Goal: Information Seeking & Learning: Check status

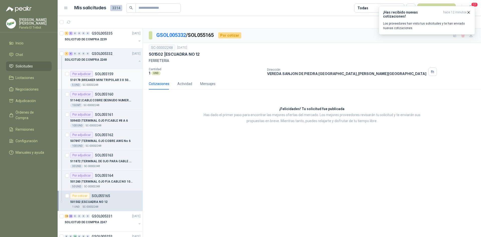
scroll to position [0, 0]
click at [138, 60] on button "button" at bounding box center [140, 61] width 4 height 4
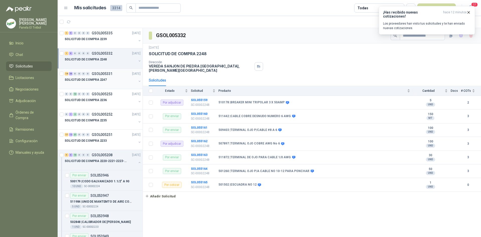
click at [138, 82] on button "button" at bounding box center [140, 81] width 4 height 4
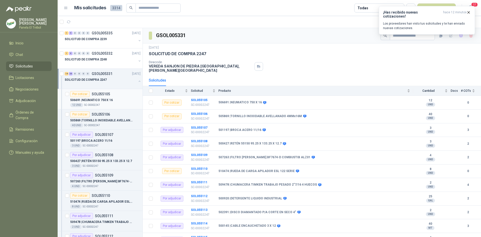
click at [110, 100] on p "506691 | NEUMATICO 750 X 16" at bounding box center [91, 100] width 43 height 5
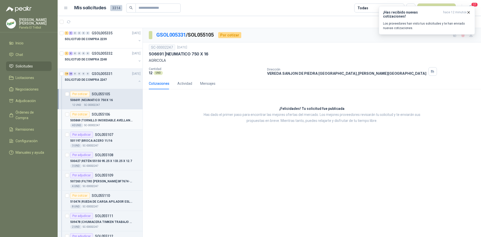
click at [123, 119] on p "505869 | TORNILLO INOXIDABLE AVELLANADO 4MMx16M" at bounding box center [101, 120] width 62 height 5
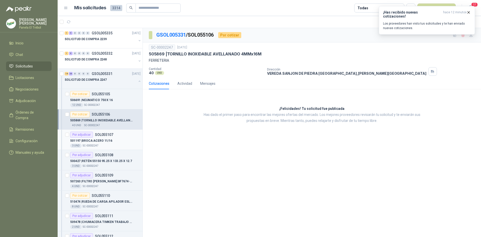
click at [109, 143] on p "501197 | BROCA ACERO 11/16" at bounding box center [91, 140] width 42 height 5
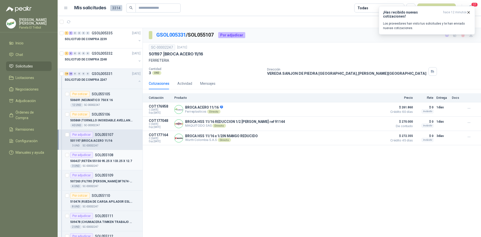
click at [113, 161] on p "500427 | RETÉN 55150 95.25 X 133.25 X 12.7" at bounding box center [101, 161] width 62 height 5
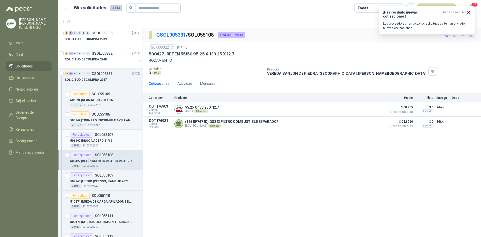
click at [105, 143] on div "501197 | BROCA ACERO 11/16" at bounding box center [105, 141] width 70 height 6
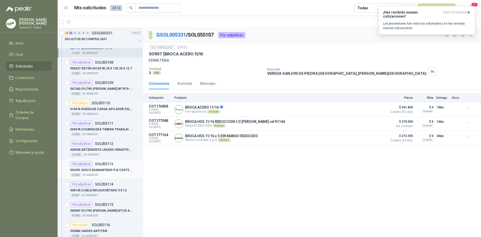
scroll to position [100, 0]
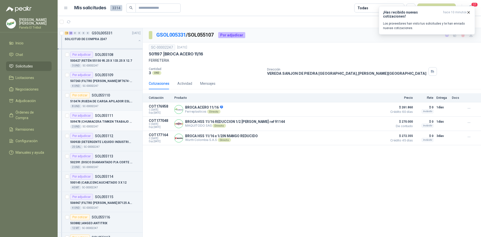
click at [103, 123] on p "509478 | CHUMACERA TIMKEN TRABAJO PESADO 2"7/16 4 HUECOS" at bounding box center [101, 121] width 62 height 5
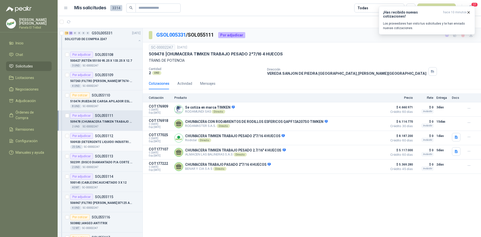
click at [107, 142] on p "500920 | DETERGENTE LIQUIDO INDUSTRIAL" at bounding box center [101, 142] width 62 height 5
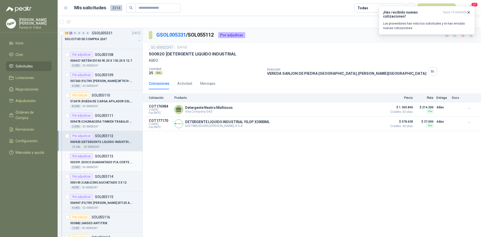
click at [105, 163] on p "502391 | DISCO DIAMANTADO P/A CORTE EN SECO 4"" at bounding box center [101, 162] width 62 height 5
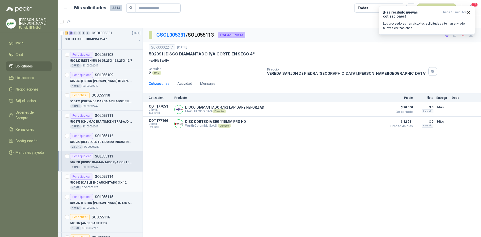
click at [101, 184] on p "500145 | CABLE ENCAUCHETADO 3 X 12" at bounding box center [98, 182] width 56 height 5
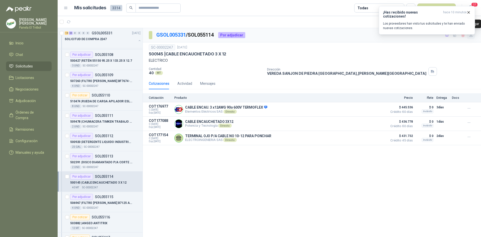
click at [472, 36] on icon "button" at bounding box center [471, 35] width 4 height 4
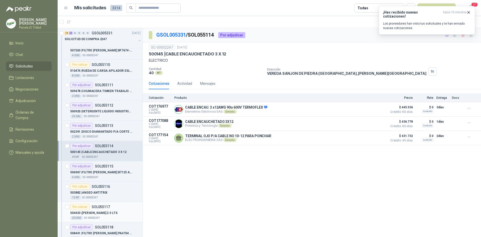
scroll to position [150, 0]
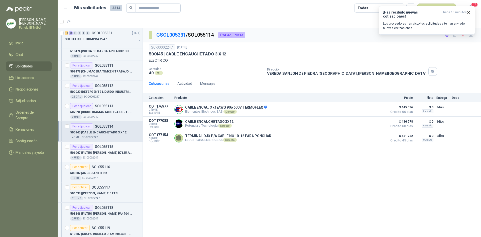
click at [96, 153] on p "506967 | FILTRO [PERSON_NAME] B7125 ALZADORA 1850" at bounding box center [101, 152] width 62 height 5
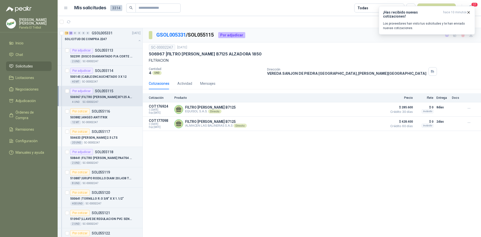
scroll to position [217, 0]
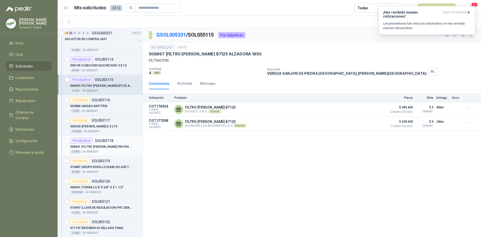
click at [106, 150] on div "2 UND  SC-00002247" at bounding box center [105, 152] width 70 height 4
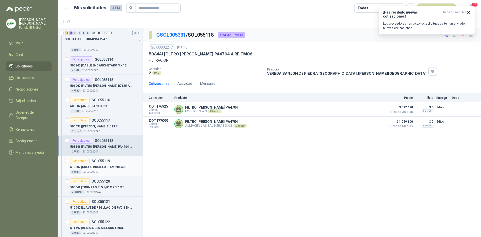
click at [108, 167] on p "510887 | GRUPO RODILLO DIAM 20 L438 TUNEL T452 SERIE 7680 REF/MH200293" at bounding box center [101, 167] width 62 height 5
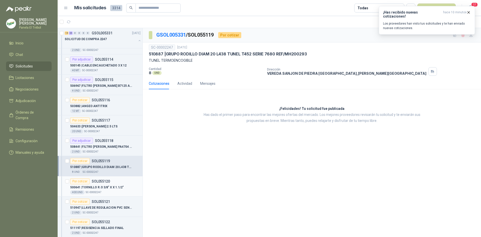
click at [102, 187] on p "500641 | TORNILLO R.O 3/8" X X 1.1/2"" at bounding box center [97, 187] width 54 height 5
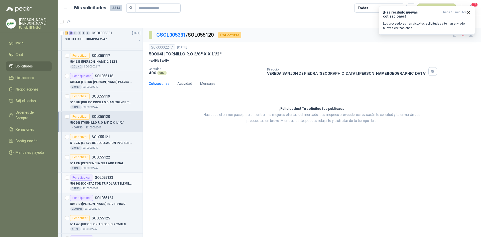
scroll to position [284, 0]
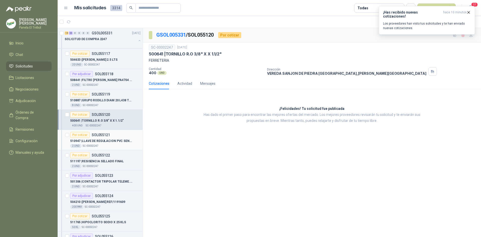
click at [103, 144] on div "510947 | LLAVE DE REGULACION PVC SENCILLA 1/2"" at bounding box center [105, 141] width 70 height 6
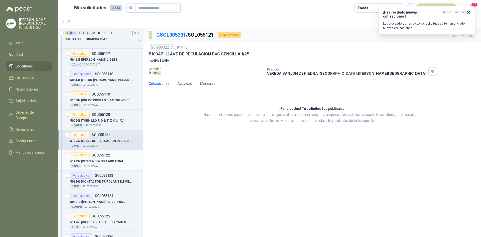
click at [100, 162] on p "511197 | RESISENCIA SELLADO FINAL" at bounding box center [97, 161] width 54 height 5
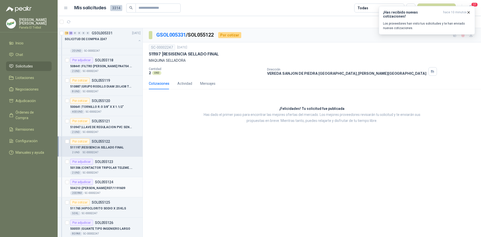
scroll to position [301, 0]
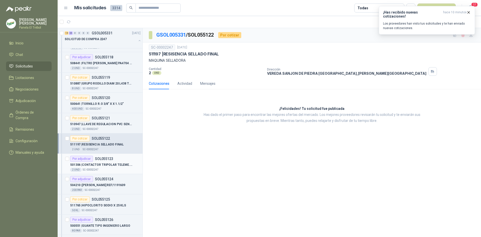
click at [97, 162] on p "501306 | CONTACTOR TRIPOLAR TELEME.LC1.D18M7" at bounding box center [101, 164] width 62 height 5
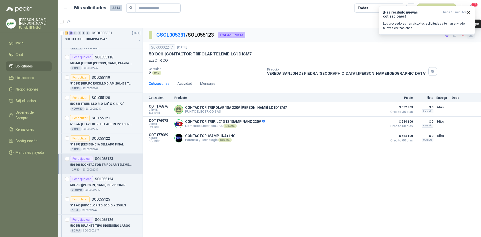
click at [472, 35] on icon "button" at bounding box center [471, 35] width 4 height 4
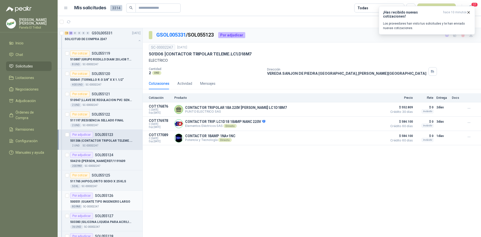
scroll to position [351, 0]
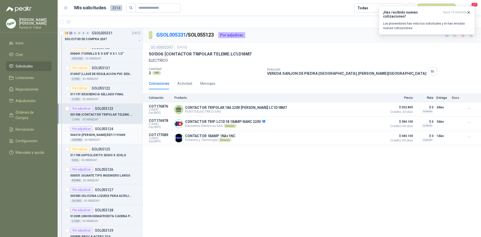
click at [101, 135] on p "504210 | [GEOGRAPHIC_DATA] NYLON REF/1191609" at bounding box center [97, 135] width 55 height 5
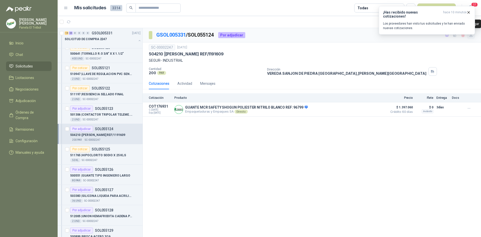
click at [471, 35] on icon "button" at bounding box center [471, 35] width 3 height 3
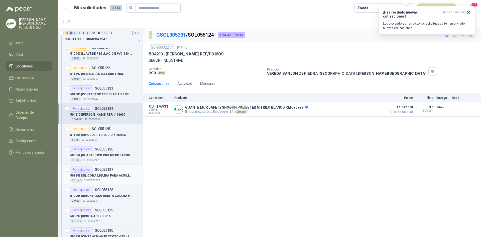
scroll to position [384, 0]
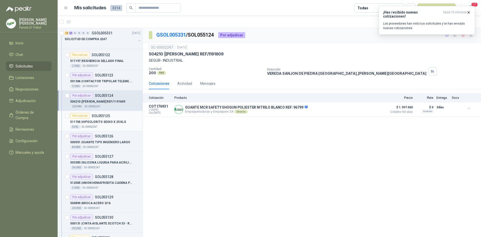
click at [102, 121] on p "511765 | HIPOCLORITO SODIO X 25 KLS" at bounding box center [98, 122] width 56 height 5
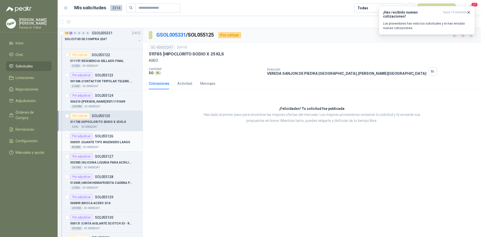
click at [106, 143] on p "500551 | GUANTE TIPO INGENIERO LARGO" at bounding box center [100, 142] width 60 height 5
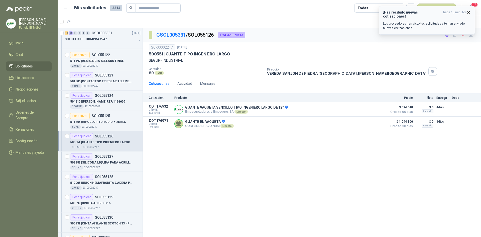
click at [469, 12] on icon "button" at bounding box center [469, 12] width 4 height 4
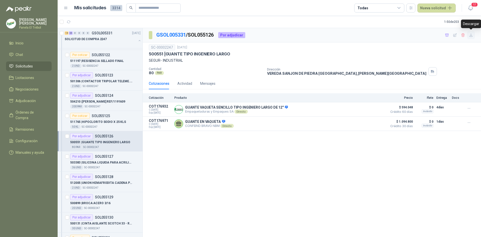
click at [473, 37] on button "button" at bounding box center [471, 35] width 8 height 8
click at [90, 164] on p "503383 | SILICONA LIQUIDA PARA ACRILICOS" at bounding box center [101, 162] width 62 height 5
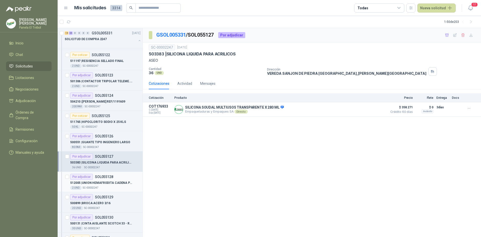
click at [112, 182] on p "512005 | UNION HEMAFRODITA [PERSON_NAME] PASO 160" at bounding box center [101, 182] width 62 height 5
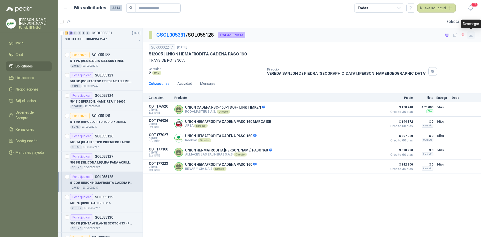
click at [471, 35] on icon "button" at bounding box center [471, 35] width 3 height 3
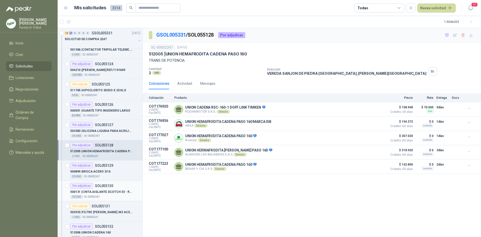
scroll to position [418, 0]
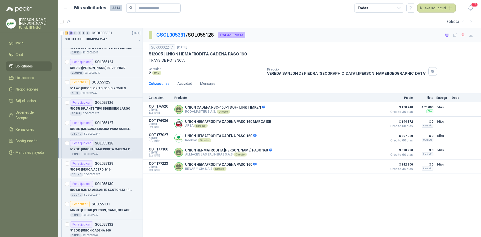
click at [100, 168] on p "500899 | BROCA ACERO 3/16" at bounding box center [90, 169] width 40 height 5
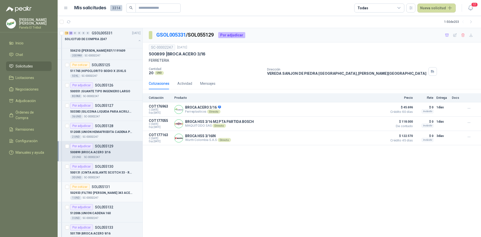
scroll to position [451, 0]
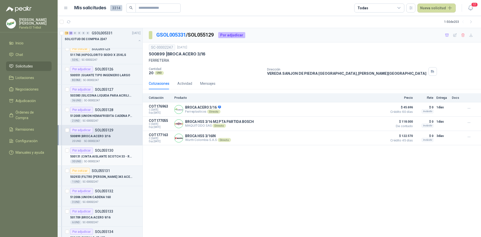
click at [103, 154] on p "500131 | CINTA AISLANTE SCOTCH 33 - ROLLO" at bounding box center [101, 156] width 62 height 5
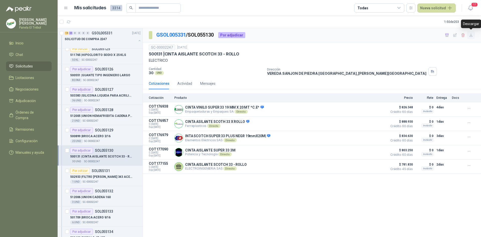
click at [471, 36] on icon "button" at bounding box center [471, 35] width 4 height 4
click at [110, 173] on div "Por cotizar SOL055131" at bounding box center [105, 171] width 70 height 6
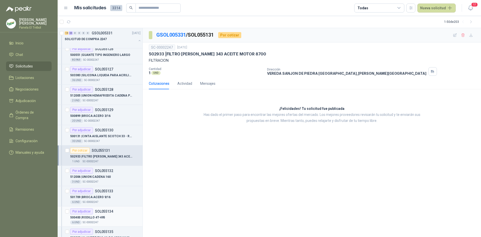
scroll to position [501, 0]
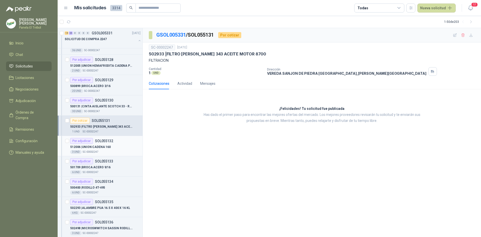
click at [95, 146] on p "512006 | UNION [PERSON_NAME] 160" at bounding box center [90, 147] width 41 height 5
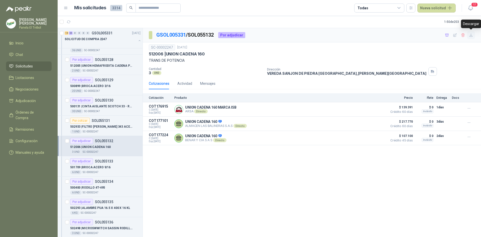
click at [471, 35] on icon "button" at bounding box center [471, 35] width 4 height 4
click at [90, 170] on p "SC-00002247" at bounding box center [91, 172] width 16 height 4
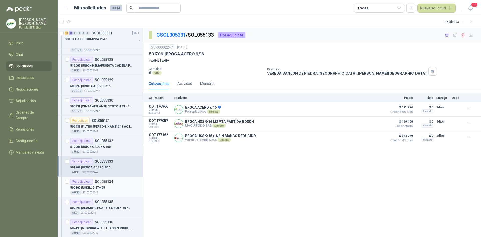
click at [87, 187] on p "500400 | RODILLO 4T-495" at bounding box center [87, 187] width 35 height 5
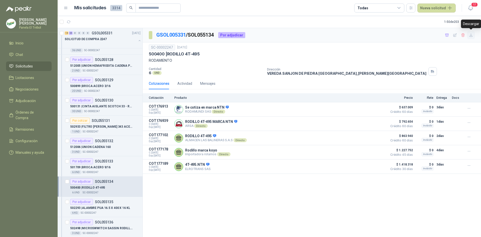
click at [472, 36] on icon "button" at bounding box center [471, 35] width 4 height 4
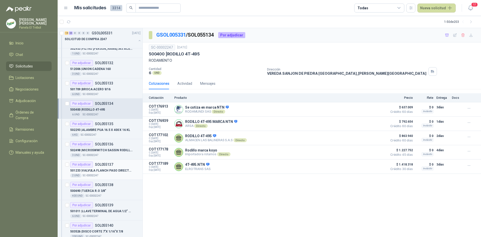
scroll to position [585, 0]
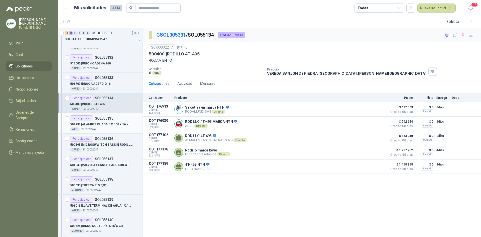
click at [94, 126] on p "502293 | ALAMBRE PUA 16.5 X 400 X 16 KL" at bounding box center [100, 124] width 60 height 5
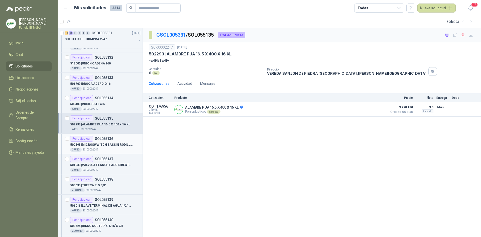
click at [100, 145] on p "502498 | MICROSWWITCH [PERSON_NAME] R/Z-15GQ22-" at bounding box center [101, 144] width 62 height 5
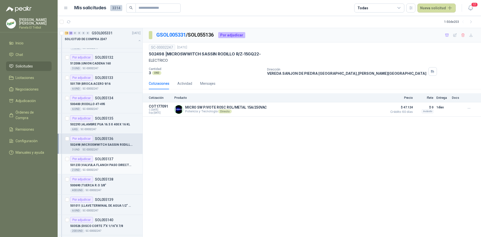
click at [90, 168] on div "501233 | VALVULA FLANCH PASO DIRECTO 3" X 150 PSI" at bounding box center [105, 165] width 70 height 6
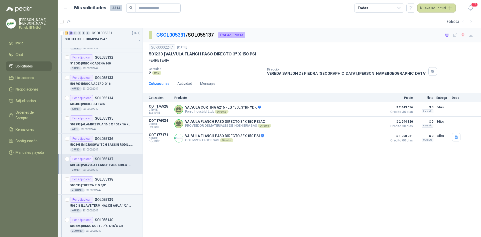
click at [112, 185] on div "500690 | TUERCA R.O 3/8"" at bounding box center [105, 185] width 70 height 6
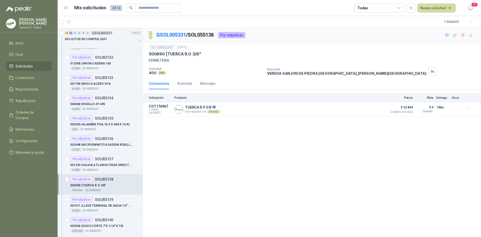
scroll to position [635, 0]
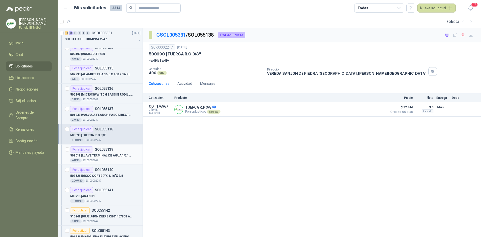
click at [100, 158] on div "501011 | LLAVE TERMINAL DE AGUA 1/2" BRONCE" at bounding box center [105, 155] width 70 height 6
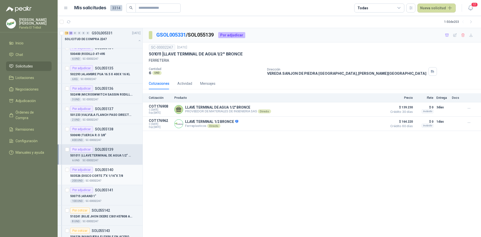
click at [98, 175] on p "503526 | DISCO CORTE 7"X 1/16"X 7/8" at bounding box center [96, 175] width 53 height 5
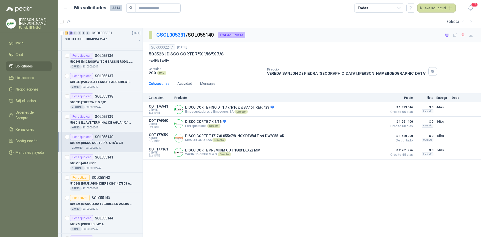
scroll to position [668, 0]
click at [99, 165] on div "500715 | [PERSON_NAME] 1" 100 UND  SC-00002247" at bounding box center [105, 164] width 70 height 10
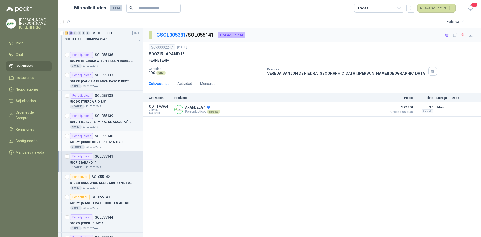
click at [99, 142] on p "503526 | DISCO CORTE 7"X 1/16"X 7/8" at bounding box center [96, 142] width 53 height 5
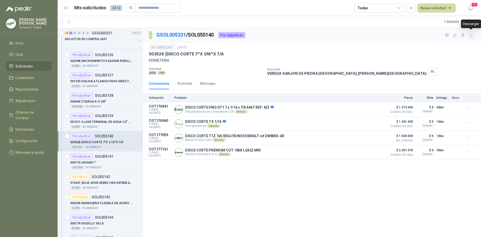
click at [473, 34] on icon "button" at bounding box center [471, 35] width 4 height 4
click at [97, 164] on div "500715 | [PERSON_NAME] 1"" at bounding box center [105, 162] width 70 height 6
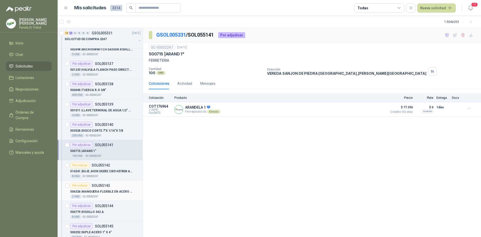
scroll to position [702, 0]
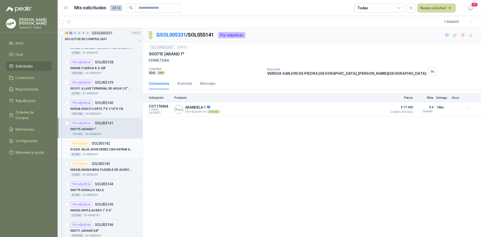
click at [95, 151] on p "510241 | BUJE JHON DEERE CB01457808 ALZ005" at bounding box center [101, 149] width 62 height 5
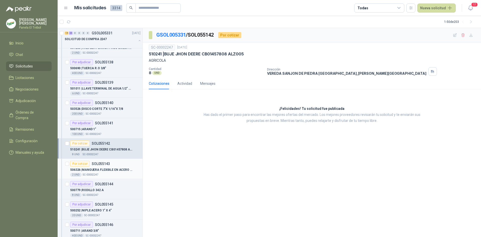
click at [99, 170] on p "506326 | MANGUERA FLEXIBLE EN ACERO INOXIDABLE 1"X 0.60 MTS ACOP.HH1.1/16 RECTO…" at bounding box center [101, 169] width 62 height 5
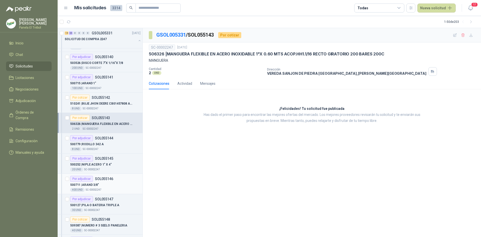
scroll to position [752, 0]
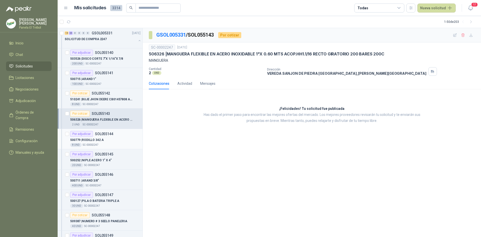
click at [91, 139] on p "500779 | RODILLO 342 A" at bounding box center [87, 140] width 34 height 5
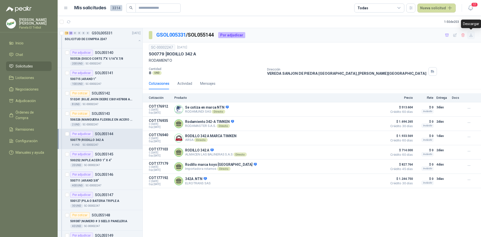
click at [472, 34] on icon "button" at bounding box center [471, 35] width 4 height 4
click at [87, 161] on p "500252 | NIPLE ACERO 1" X 4"" at bounding box center [91, 160] width 42 height 5
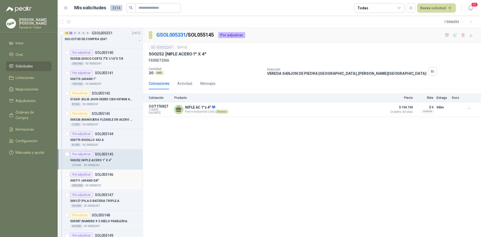
click at [92, 184] on p "SC-00002247" at bounding box center [94, 185] width 16 height 4
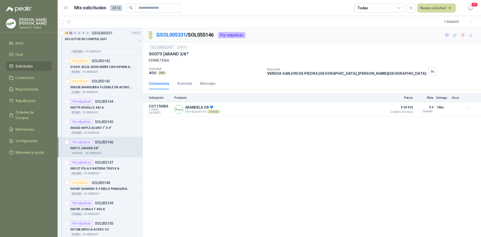
scroll to position [785, 0]
click at [97, 169] on p "500127 | PILA O BATERIA TRIPLE A" at bounding box center [94, 167] width 49 height 5
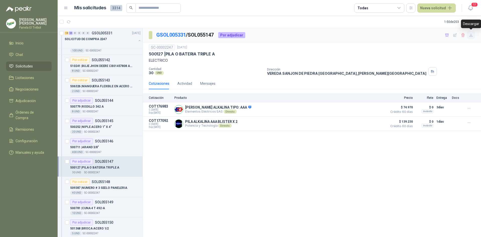
click at [471, 35] on icon "button" at bounding box center [471, 35] width 4 height 4
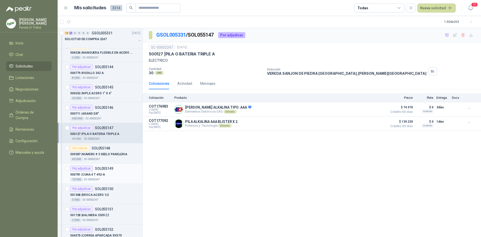
click at [96, 177] on div "500781 | CUNA 4 T 492-A" at bounding box center [105, 174] width 70 height 6
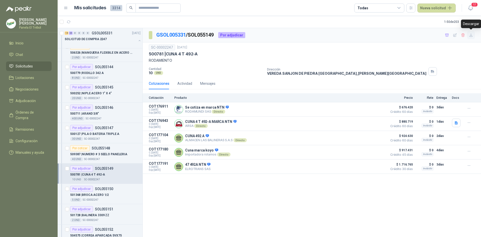
click at [472, 36] on icon "button" at bounding box center [471, 35] width 4 height 4
click at [94, 197] on p "501368 | BROCA ACERO 1/2" at bounding box center [89, 195] width 39 height 5
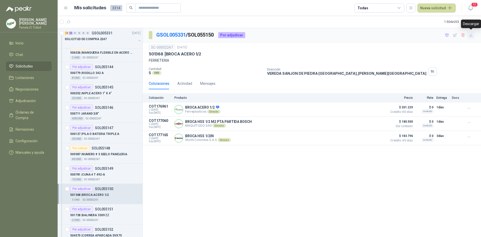
click at [472, 36] on icon "button" at bounding box center [471, 35] width 4 height 4
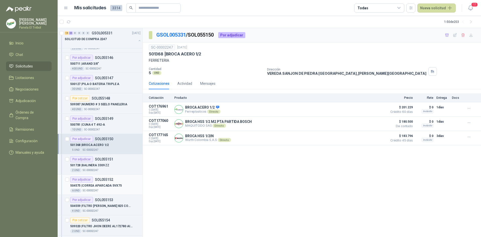
scroll to position [869, 0]
click at [93, 163] on p "501728 | BALINERA 3309 ZZ" at bounding box center [89, 165] width 39 height 5
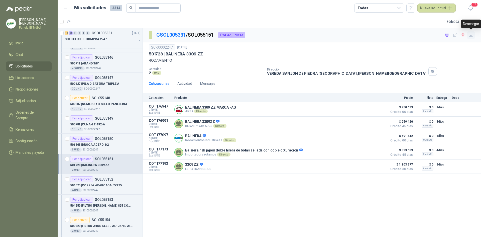
click at [471, 34] on icon "button" at bounding box center [471, 35] width 4 height 4
click at [107, 187] on div "504575 | [PERSON_NAME] APARCADA 5VX75" at bounding box center [105, 185] width 70 height 6
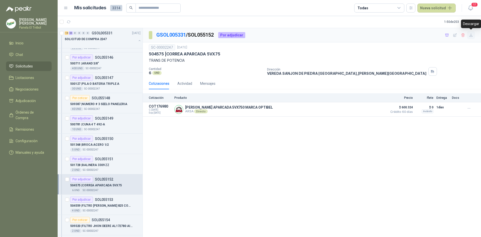
click at [471, 34] on icon "button" at bounding box center [471, 35] width 3 height 3
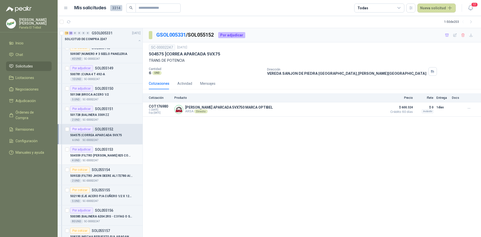
click at [99, 153] on p "504559 | FILTRO [PERSON_NAME] 825 COMBUSTIBLE 8700" at bounding box center [101, 155] width 62 height 5
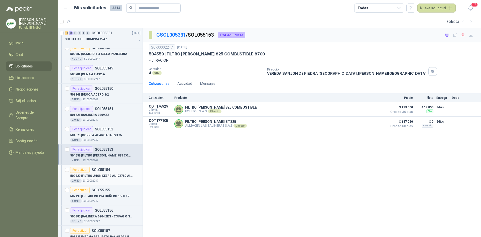
click at [94, 177] on p "509320 | FILTRO JHON DEERE AL172780 AIRE" at bounding box center [101, 175] width 62 height 5
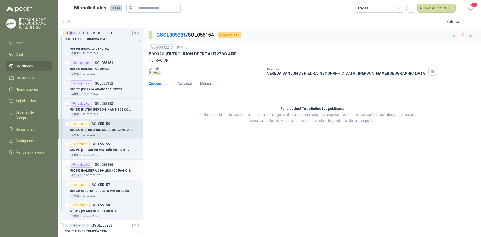
scroll to position [969, 0]
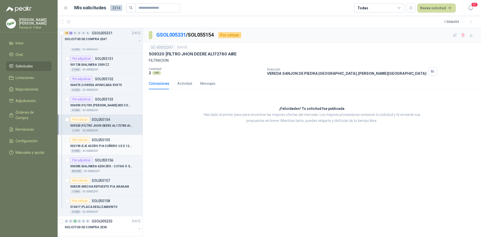
click at [93, 147] on p "502190 | EJE ACERO P/A CUÑERO 1/2 X 12" [PERSON_NAME]" at bounding box center [101, 146] width 62 height 5
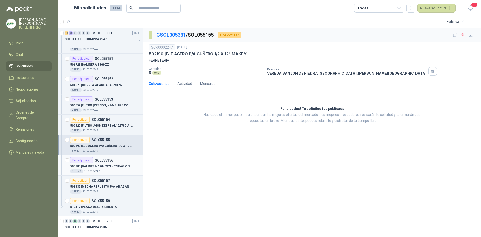
click at [98, 165] on p "500385 | BALINERA 6204 2RS - C3 FAG O SKF" at bounding box center [101, 166] width 62 height 5
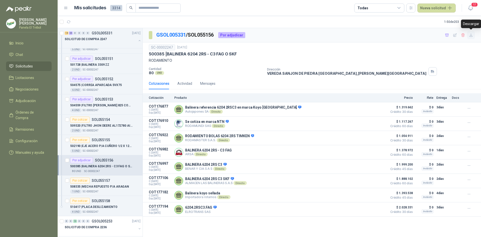
click at [473, 35] on icon "button" at bounding box center [471, 35] width 4 height 4
click at [108, 190] on div "1 UND  SC-00002247" at bounding box center [105, 191] width 70 height 4
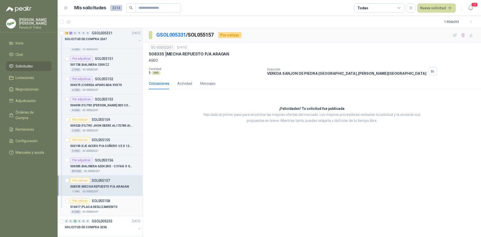
click at [98, 210] on div "4 UND  SC-00002247" at bounding box center [105, 212] width 70 height 4
